Goal: Information Seeking & Learning: Learn about a topic

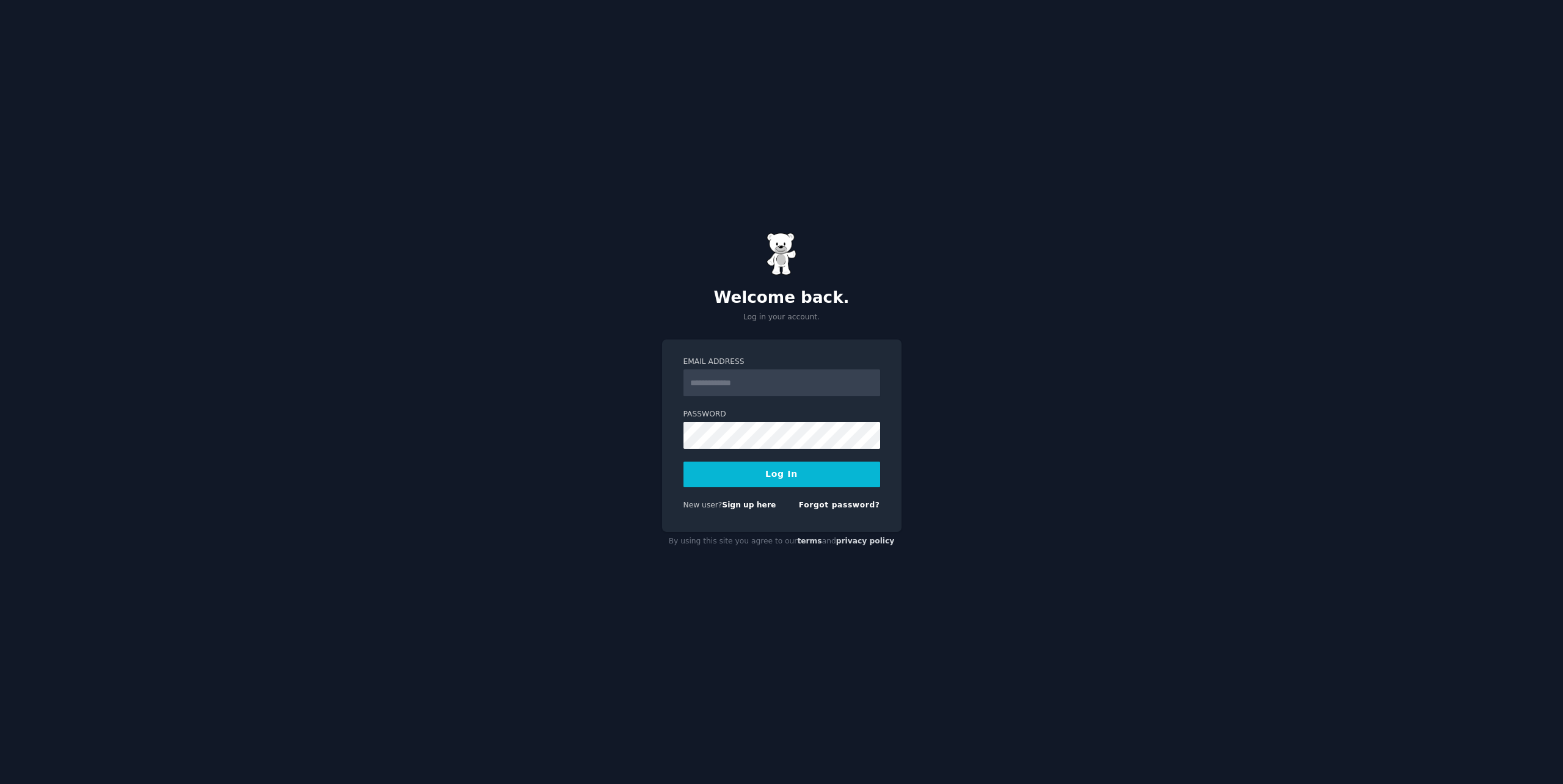
click at [774, 384] on input "Email Address" at bounding box center [782, 382] width 197 height 27
type input "**********"
click at [788, 469] on button "Log In" at bounding box center [782, 474] width 197 height 25
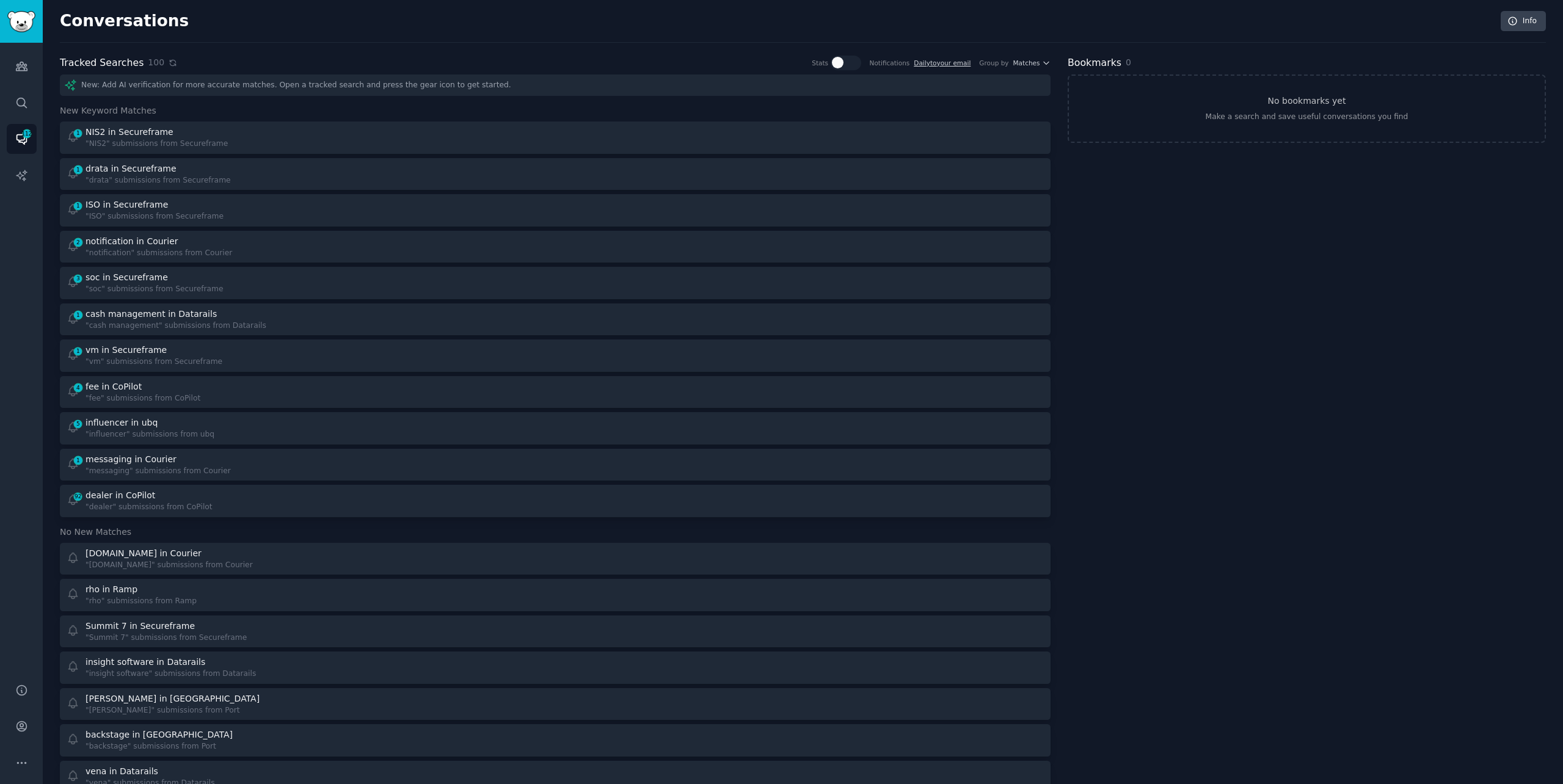
click at [168, 61] on icon at bounding box center [172, 63] width 8 height 8
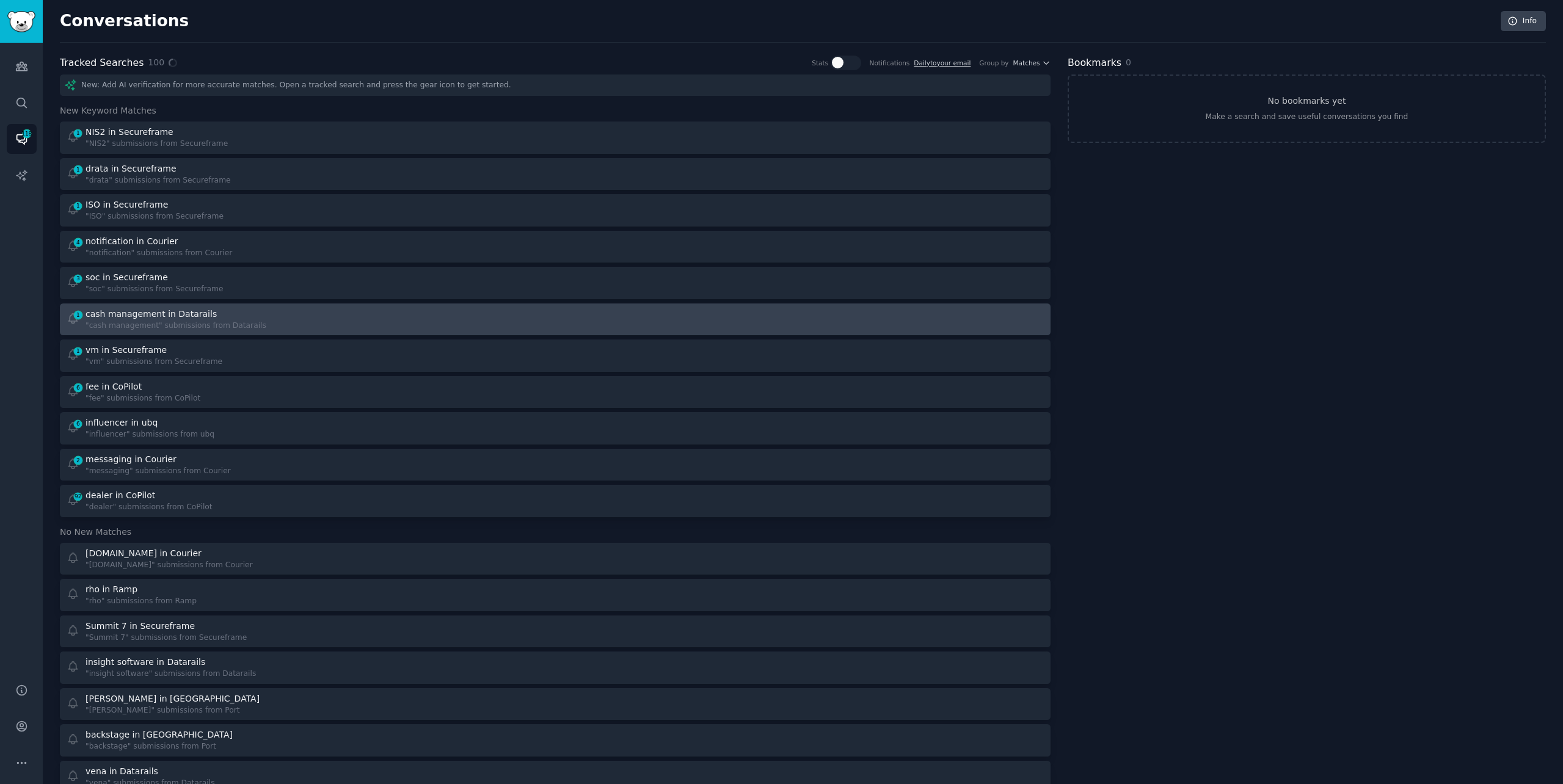
click at [226, 325] on div ""cash management" submissions from Datarails" at bounding box center [176, 325] width 181 height 11
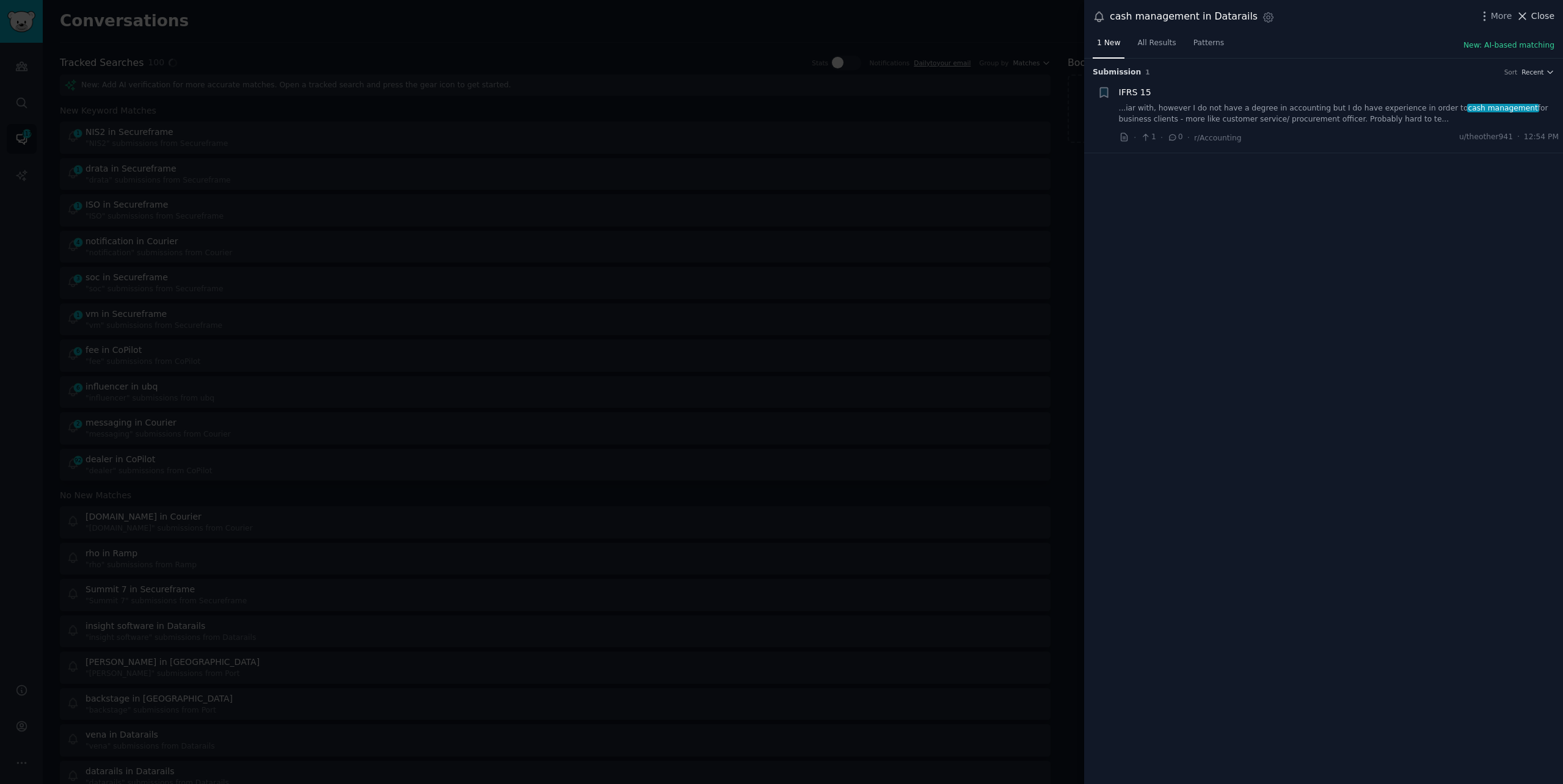
click at [1531, 19] on button "Close" at bounding box center [1535, 16] width 38 height 13
